Goal: Task Accomplishment & Management: Complete application form

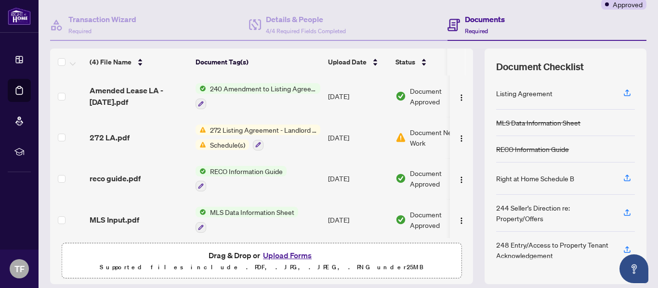
scroll to position [115, 0]
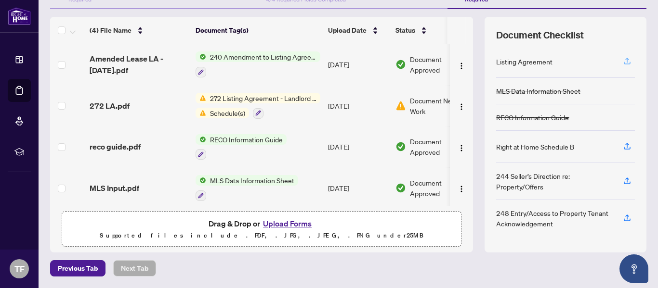
click at [622, 60] on icon "button" at bounding box center [626, 61] width 9 height 9
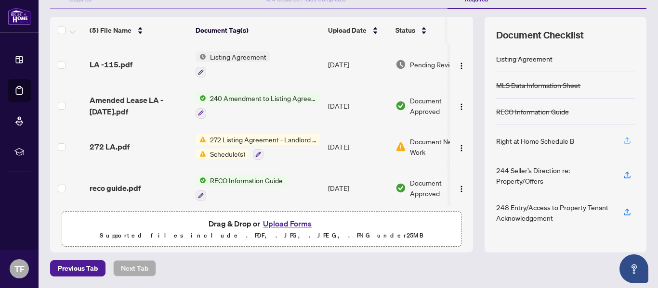
click at [625, 138] on icon "button" at bounding box center [627, 139] width 4 height 5
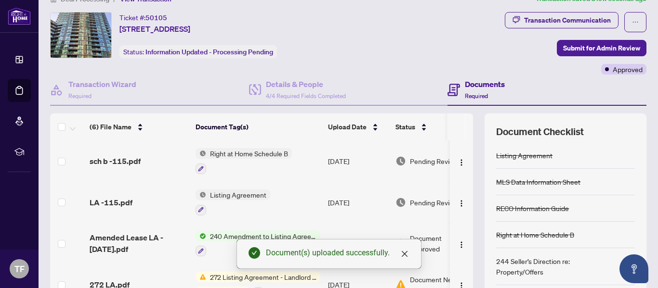
scroll to position [0, 0]
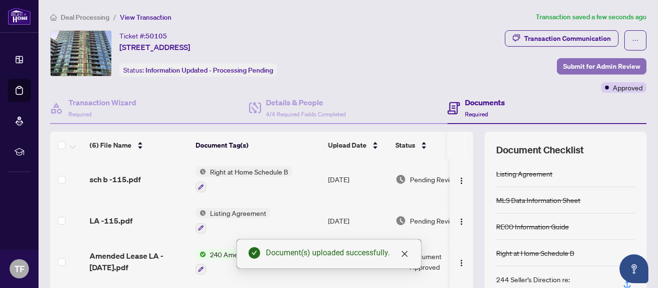
click at [598, 63] on span "Submit for Admin Review" at bounding box center [601, 66] width 77 height 15
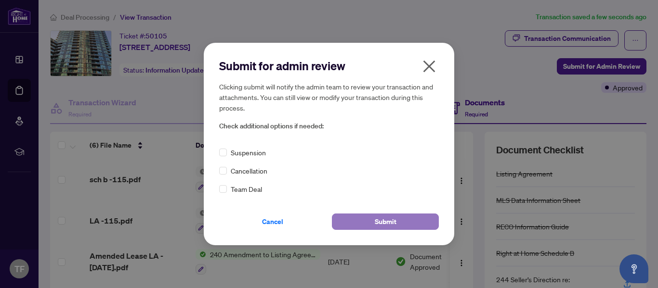
click at [387, 220] on span "Submit" at bounding box center [385, 221] width 22 height 15
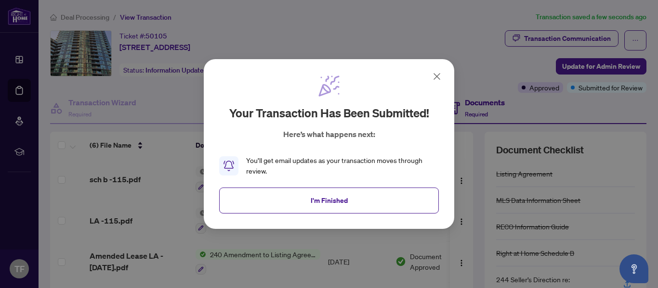
click at [386, 196] on button "I'm Finished" at bounding box center [328, 201] width 219 height 26
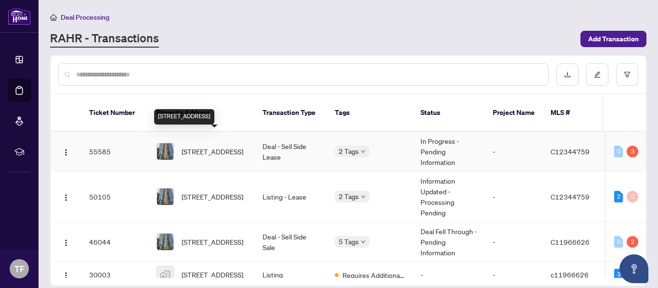
click at [232, 146] on span "[STREET_ADDRESS]" at bounding box center [212, 151] width 62 height 11
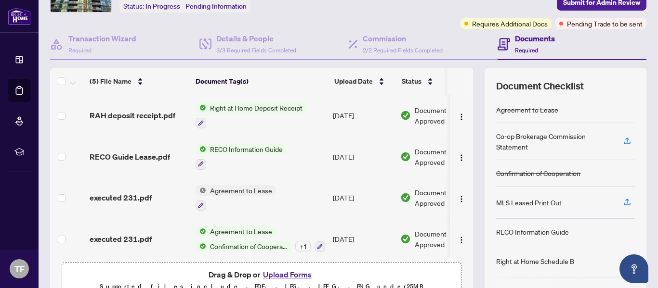
scroll to position [90, 0]
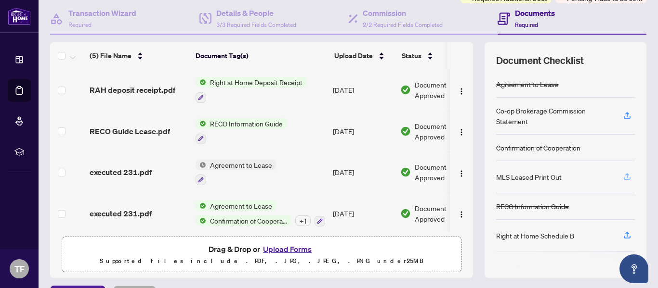
click at [622, 179] on icon "button" at bounding box center [626, 176] width 9 height 9
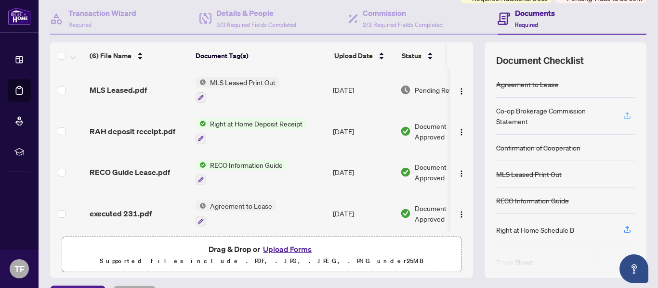
click at [622, 113] on icon "button" at bounding box center [626, 115] width 9 height 9
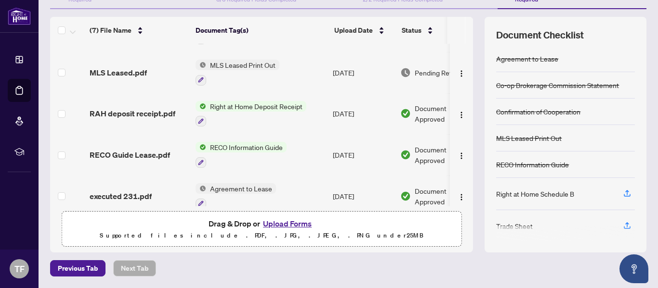
scroll to position [0, 0]
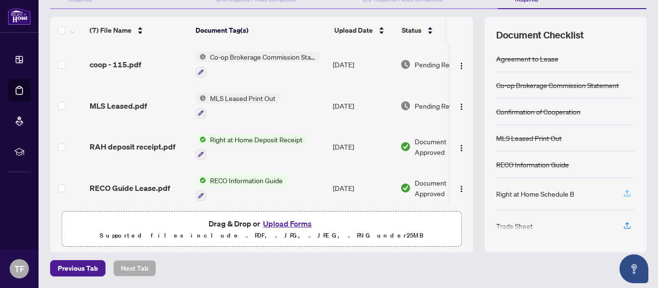
click at [622, 193] on icon "button" at bounding box center [626, 193] width 9 height 9
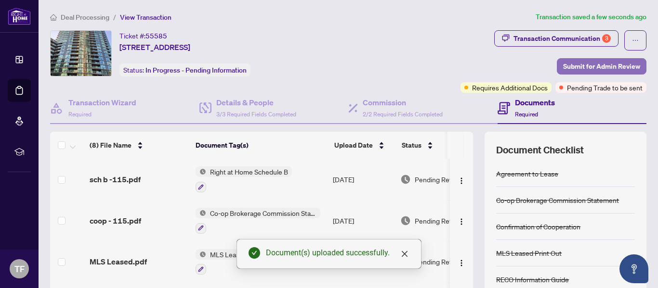
click at [595, 68] on span "Submit for Admin Review" at bounding box center [601, 66] width 77 height 15
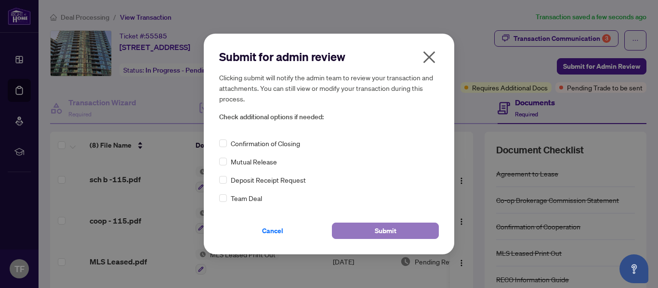
click at [426, 227] on button "Submit" at bounding box center [385, 231] width 107 height 16
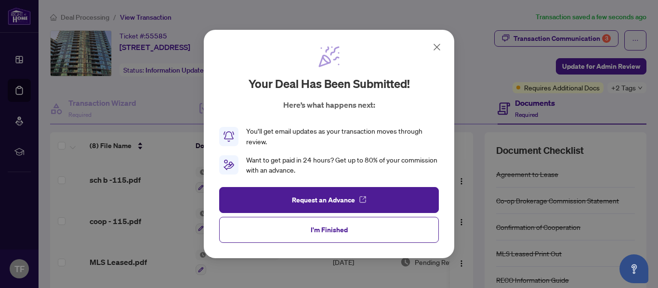
click at [426, 227] on button "I'm Finished" at bounding box center [328, 230] width 219 height 26
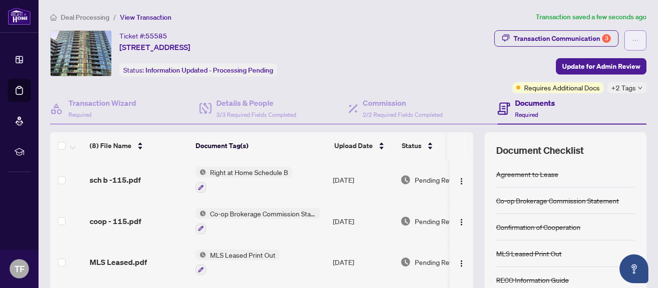
click at [632, 37] on span "button" at bounding box center [635, 40] width 7 height 15
click at [494, 48] on span "Transaction Communication 3" at bounding box center [556, 40] width 124 height 20
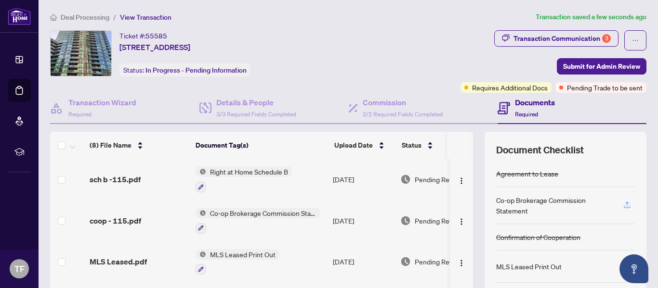
click at [622, 205] on icon "button" at bounding box center [626, 205] width 9 height 9
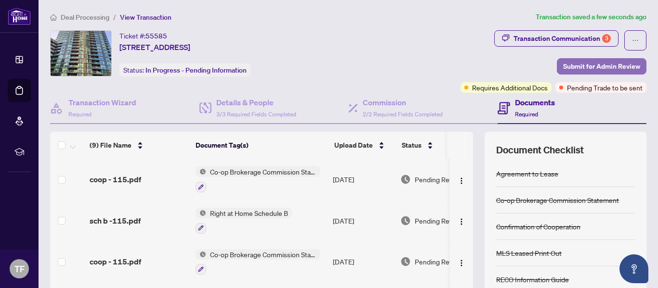
click at [608, 63] on span "Submit for Admin Review" at bounding box center [601, 66] width 77 height 15
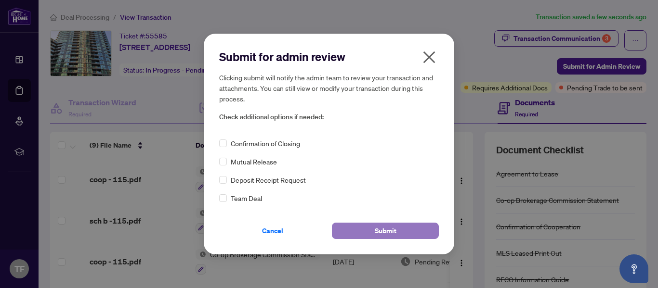
click at [397, 232] on button "Submit" at bounding box center [385, 231] width 107 height 16
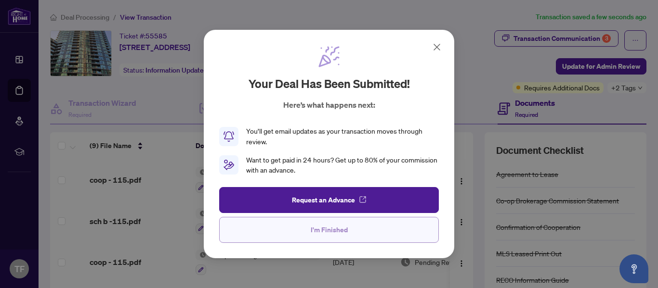
click at [379, 230] on button "I'm Finished" at bounding box center [328, 230] width 219 height 26
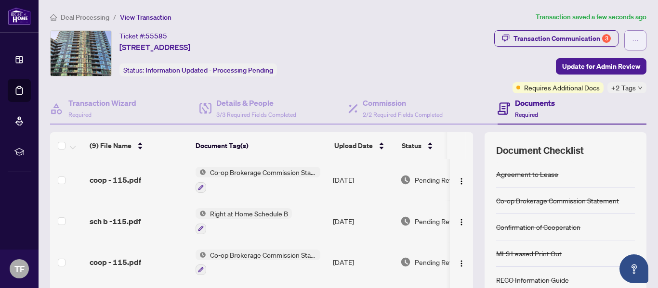
click at [632, 35] on span "button" at bounding box center [635, 40] width 7 height 15
click at [464, 13] on ol "Deal Processing / View Transaction" at bounding box center [290, 17] width 481 height 11
drag, startPoint x: 611, startPoint y: 2, endPoint x: 464, endPoint y: 51, distance: 155.6
click at [464, 51] on div "Transaction Communication 3 Update for Admin Review Requires Additional Docs +2…" at bounding box center [516, 61] width 259 height 63
click at [382, 62] on div "Ticket #: 55585 115-231 Fort York Blvd, Toronto, Ontario M5V 1B2, Canada Status…" at bounding box center [217, 53] width 334 height 46
